Goal: Transaction & Acquisition: Book appointment/travel/reservation

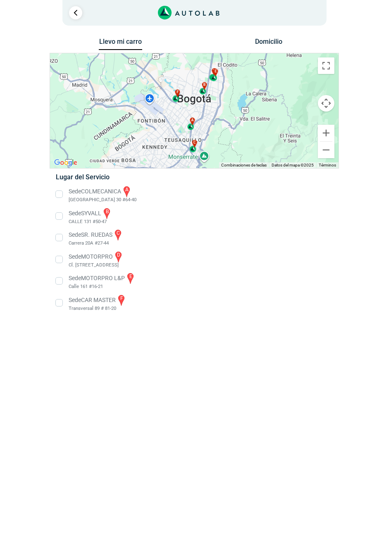
click at [277, 38] on button "Domicilio" at bounding box center [268, 44] width 43 height 12
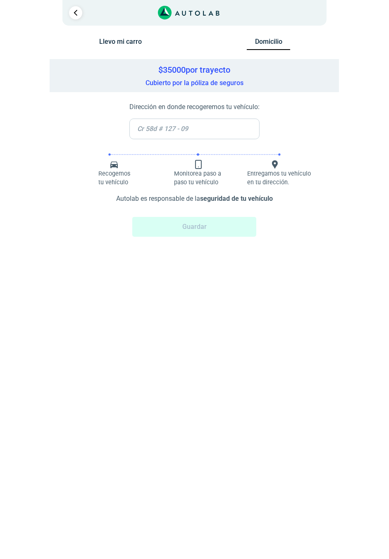
click at [117, 38] on button "Llevo mi carro" at bounding box center [120, 44] width 43 height 12
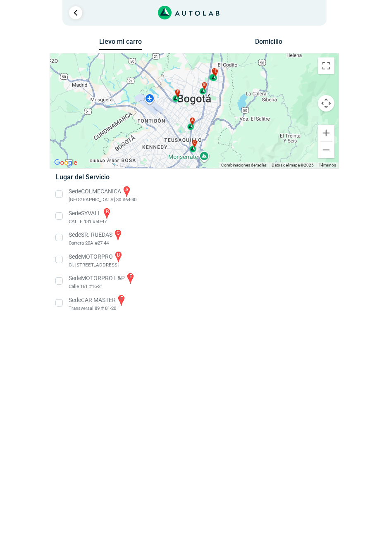
click at [57, 238] on li "Sede SR. RUEDAS c Carrera 20A #27-44" at bounding box center [195, 238] width 290 height 19
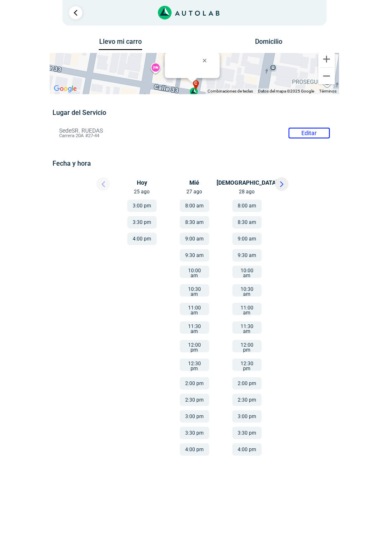
click at [287, 184] on button at bounding box center [282, 184] width 14 height 14
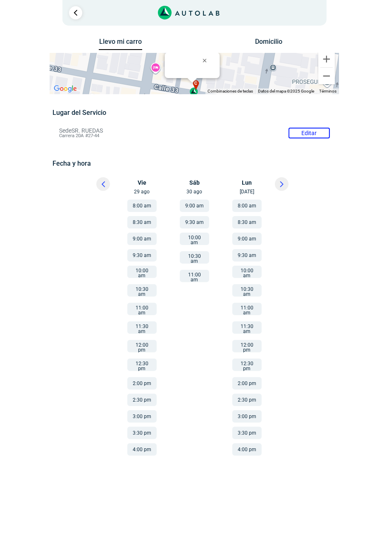
click at [245, 240] on button "9:00 am" at bounding box center [246, 239] width 29 height 12
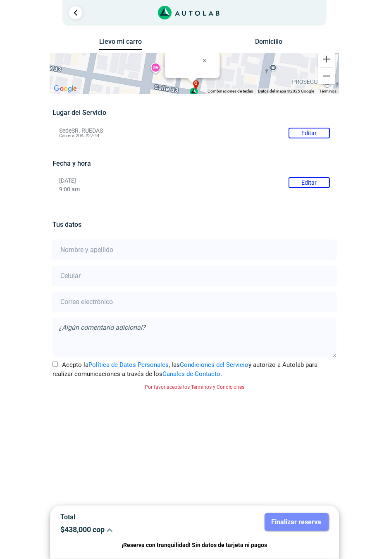
click at [305, 247] on input "text" at bounding box center [194, 250] width 284 height 21
type input "[PERSON_NAME]"
type input "3114796331"
type input "[EMAIL_ADDRESS][DOMAIN_NAME]"
click at [58, 363] on input "Acepto la Política de Datos Personales , las Condiciones del Servicio y autoriz…" at bounding box center [54, 364] width 5 height 5
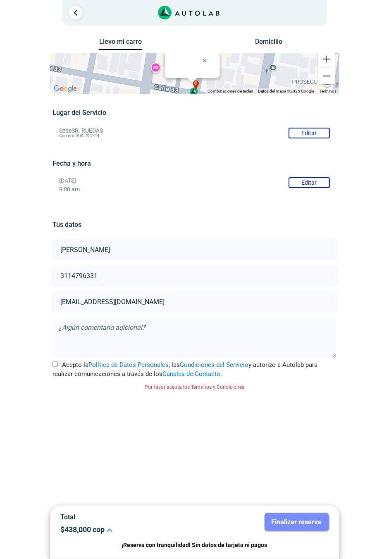
checkbox input "true"
click at [316, 527] on button "Finalizar reserva" at bounding box center [297, 522] width 64 height 18
